Goal: Check status: Check status

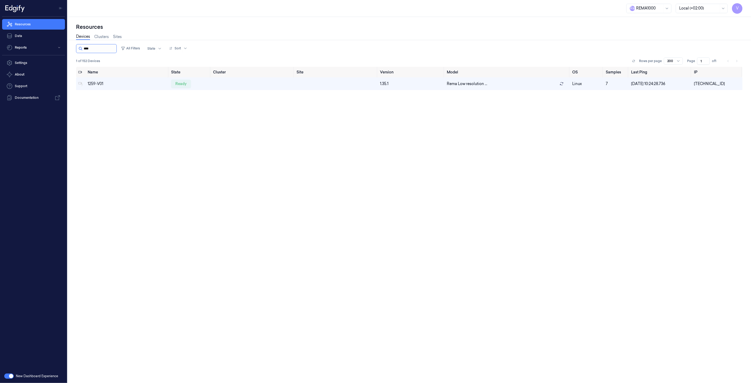
click at [99, 49] on input "string" at bounding box center [100, 48] width 32 height 8
drag, startPoint x: 100, startPoint y: 48, endPoint x: 64, endPoint y: 51, distance: 35.8
click at [64, 51] on div "V Resources Data Reports Settings About Support Documentation New Dashboard Exp…" at bounding box center [375, 191] width 751 height 383
type input "****"
click at [181, 83] on div "ready" at bounding box center [181, 83] width 20 height 8
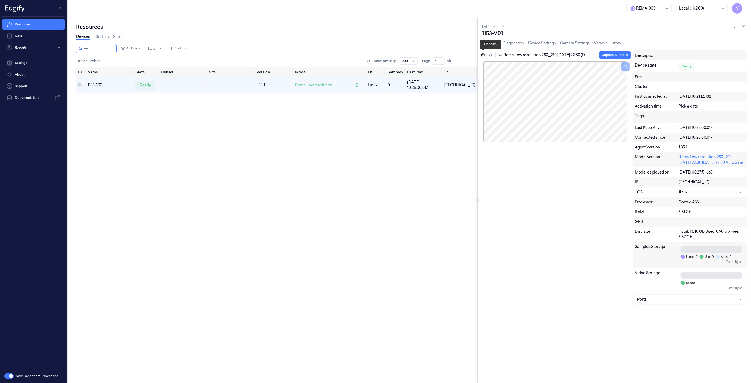
click at [484, 55] on icon at bounding box center [483, 55] width 4 height 4
click at [483, 55] on icon at bounding box center [483, 55] width 4 height 4
click at [744, 26] on icon at bounding box center [744, 27] width 4 height 4
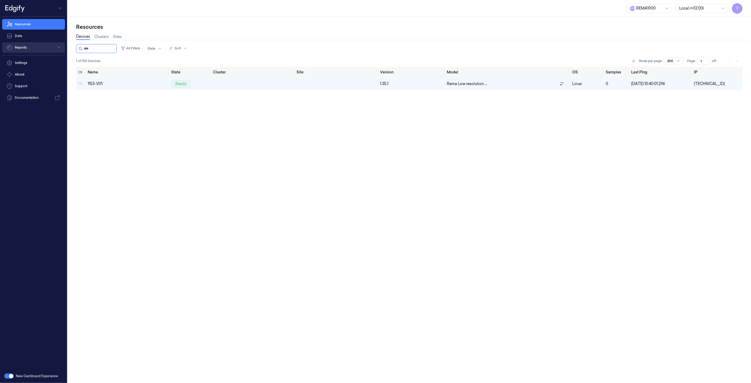
drag, startPoint x: 94, startPoint y: 46, endPoint x: 8, endPoint y: 46, distance: 85.6
click at [13, 46] on div "V Resources Data Reports Settings About Support Documentation New Dashboard Exp…" at bounding box center [375, 191] width 751 height 383
type input "****"
click at [184, 82] on div "ready" at bounding box center [181, 83] width 20 height 8
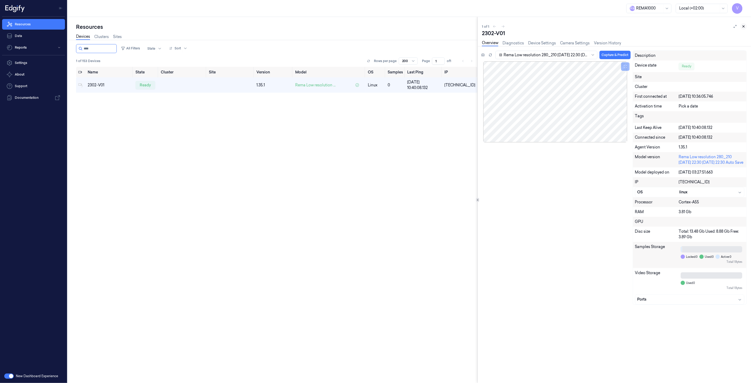
click at [744, 25] on icon at bounding box center [744, 27] width 4 height 4
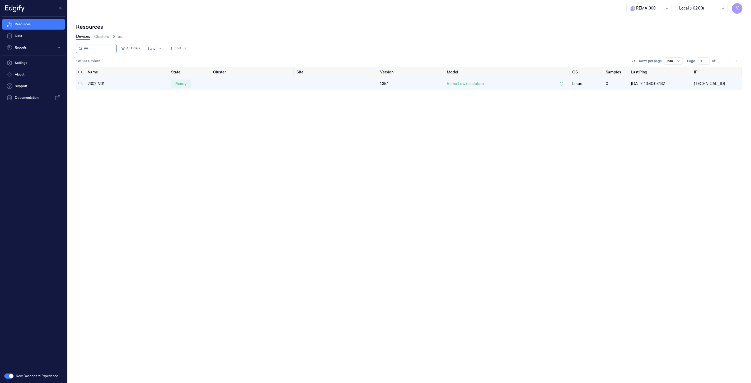
click at [37, 174] on div "Resources Data Reports Settings About Support Documentation" at bounding box center [33, 193] width 67 height 352
drag, startPoint x: 104, startPoint y: 50, endPoint x: 16, endPoint y: 51, distance: 87.9
click at [16, 51] on div "V Resources Data Reports Settings About Support Documentation New Dashboard Exp…" at bounding box center [375, 191] width 751 height 383
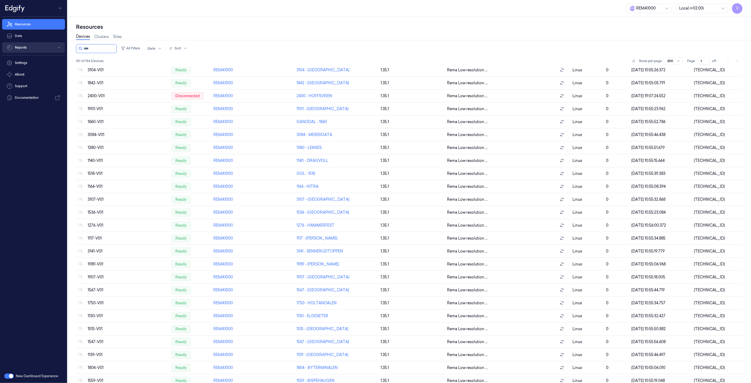
scroll to position [1512, 0]
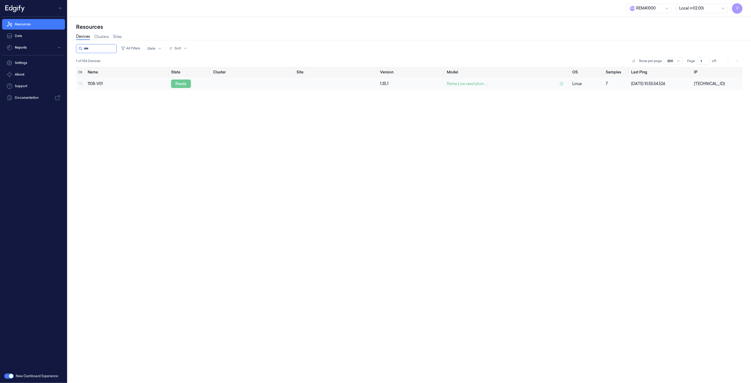
type input "****"
click at [184, 83] on div "ready" at bounding box center [181, 83] width 20 height 8
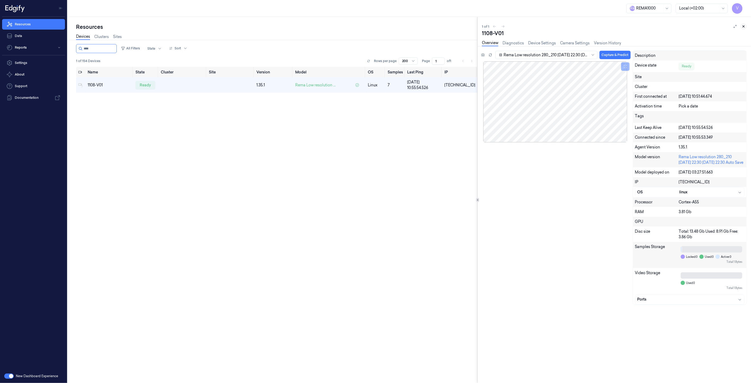
click at [744, 26] on icon at bounding box center [744, 27] width 2 height 2
